Goal: Task Accomplishment & Management: Complete application form

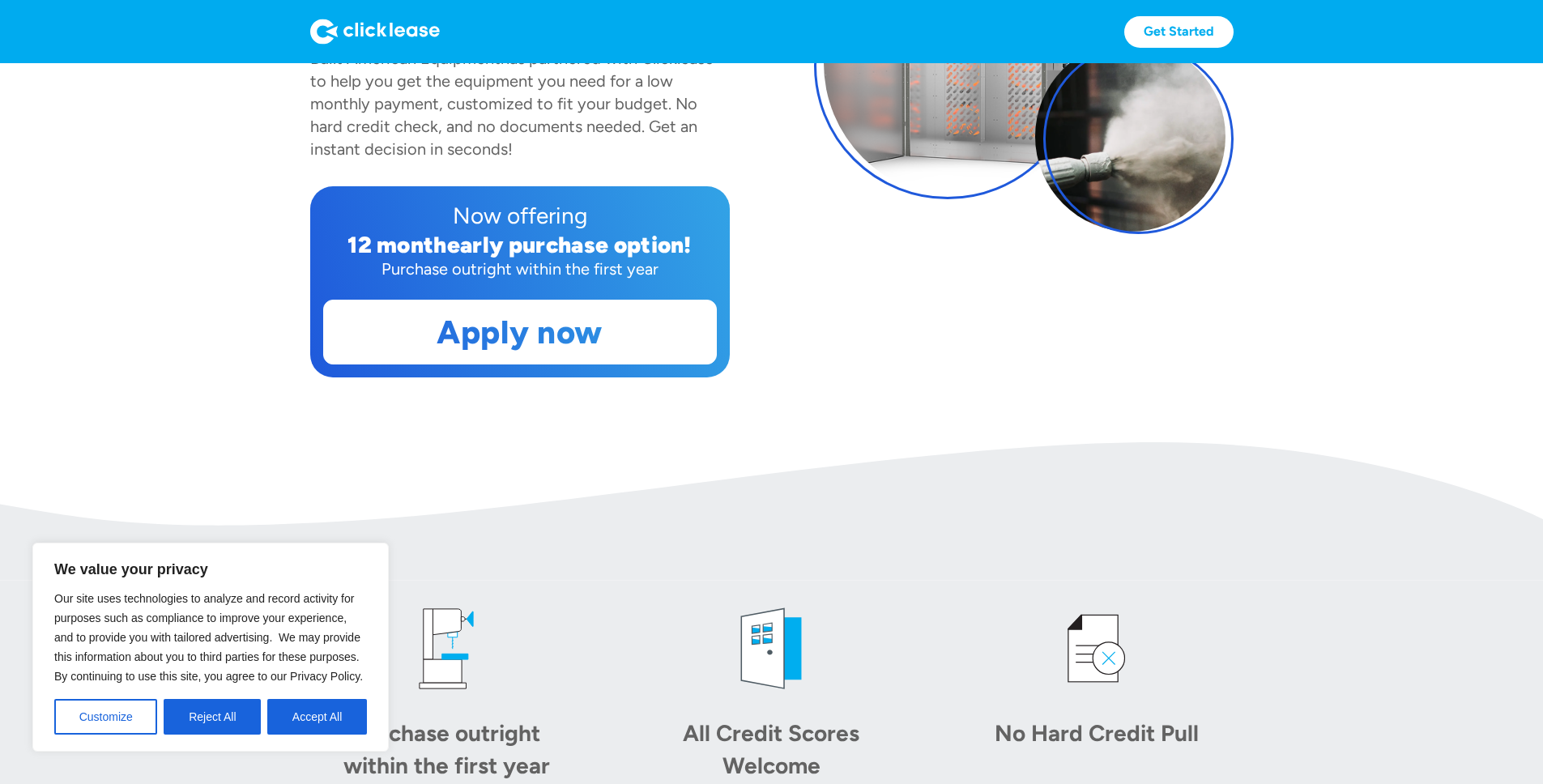
scroll to position [320, 0]
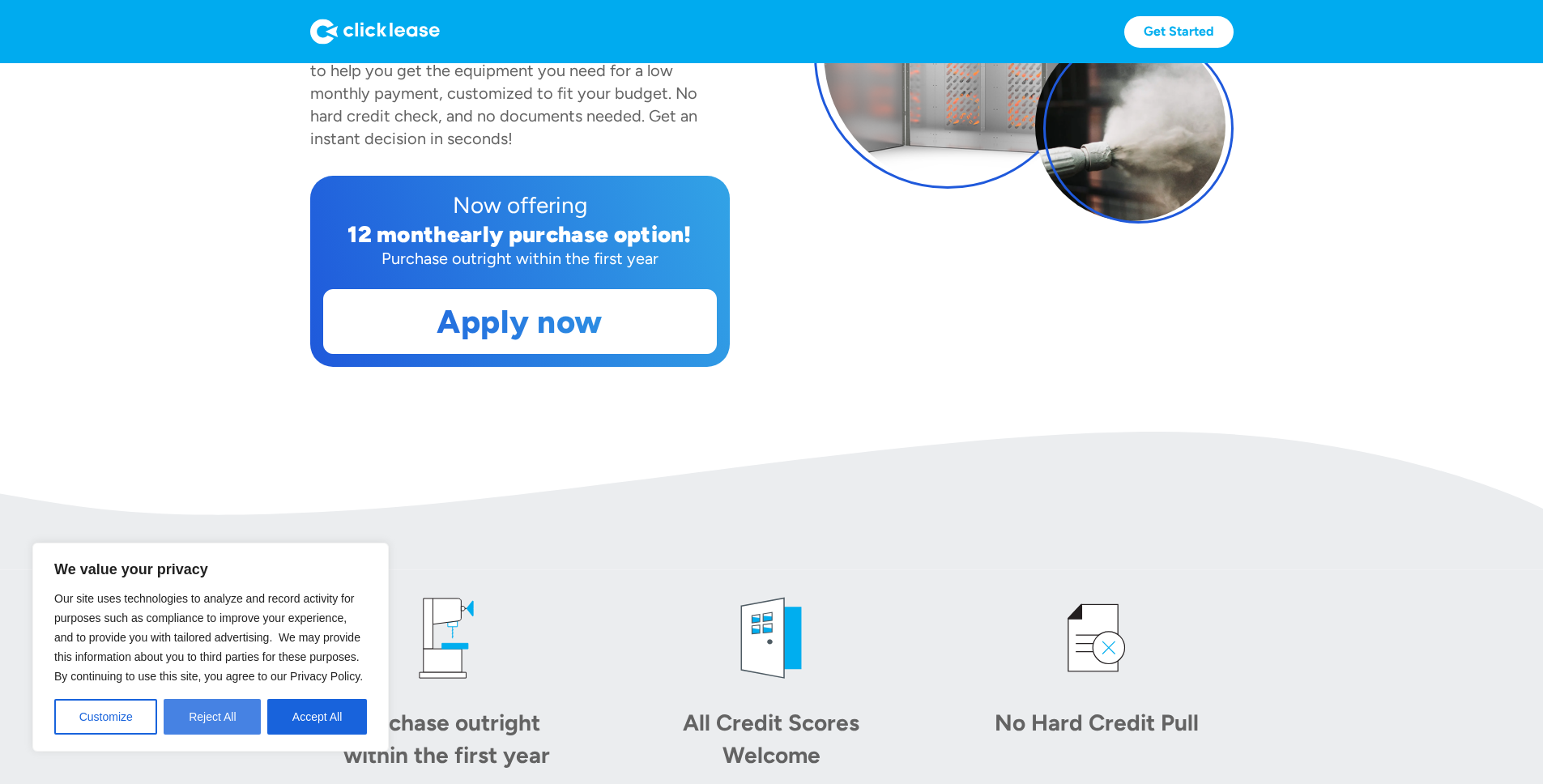
click at [186, 722] on button "Reject All" at bounding box center [212, 716] width 97 height 35
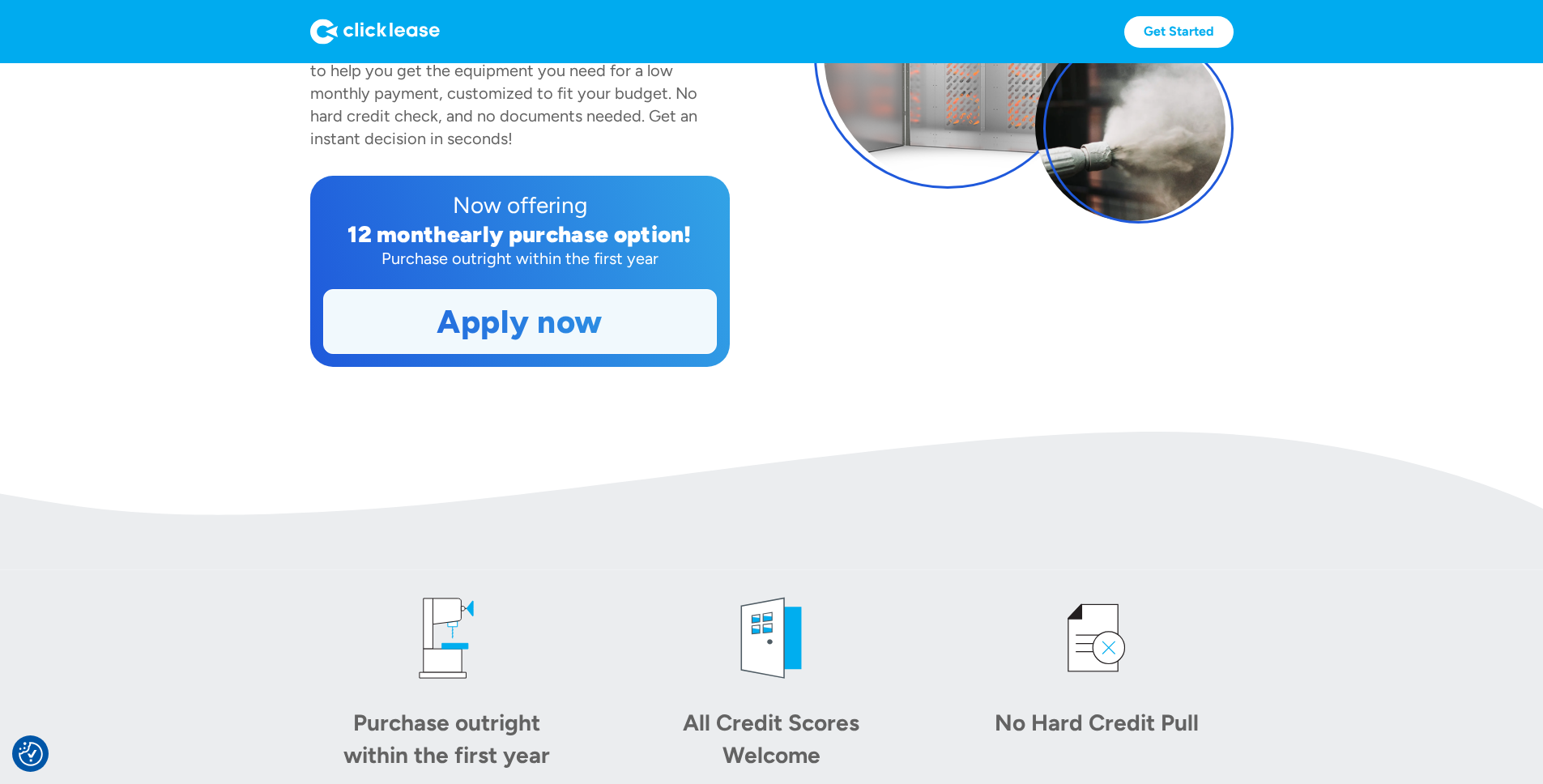
click at [541, 353] on link "Apply now" at bounding box center [520, 321] width 392 height 63
